Goal: Task Accomplishment & Management: Manage account settings

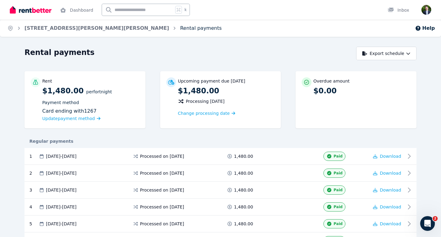
click at [180, 30] on link "Rental payments" at bounding box center [201, 28] width 42 height 6
click at [79, 118] on span "Update payment method" at bounding box center [68, 118] width 53 height 5
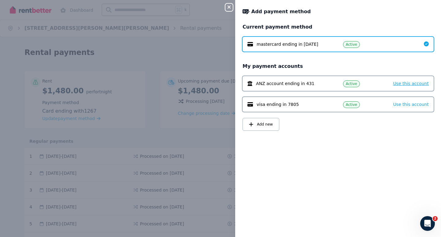
click at [411, 84] on span "Use this account" at bounding box center [412, 83] width 36 height 5
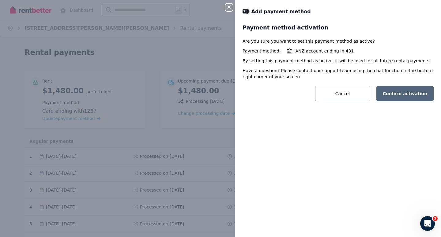
click at [409, 93] on button "Confirm activation" at bounding box center [406, 93] width 58 height 15
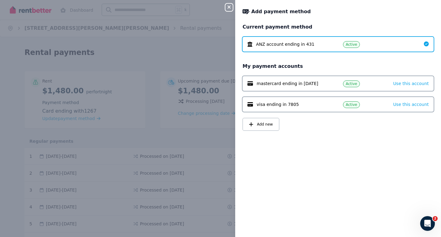
click at [153, 51] on div "Close panel Add payment method Current payment method ANZ account ending in 431…" at bounding box center [220, 118] width 441 height 237
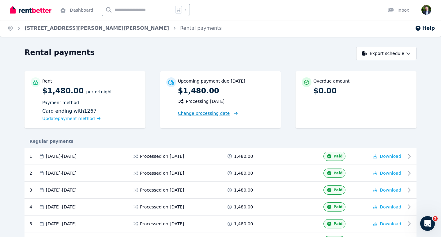
click at [201, 113] on span "Change processing date" at bounding box center [204, 113] width 52 height 6
